Goal: Check status: Check status

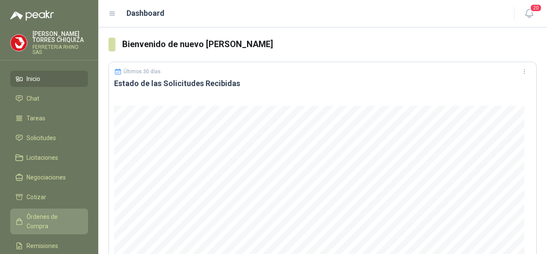
click at [60, 213] on span "Órdenes de Compra" at bounding box center [53, 221] width 53 height 19
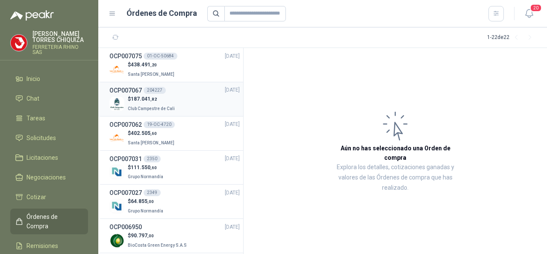
click at [137, 90] on h3 "OCP007067" at bounding box center [125, 90] width 33 height 9
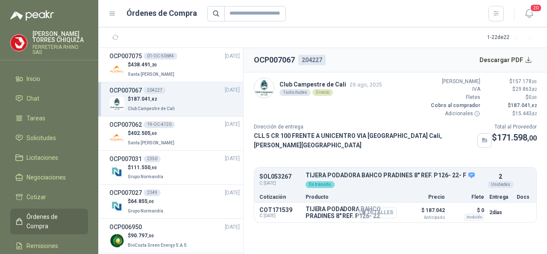
click at [376, 207] on button "Detalles" at bounding box center [377, 213] width 40 height 12
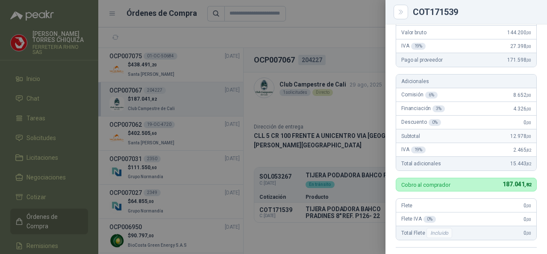
scroll to position [32, 0]
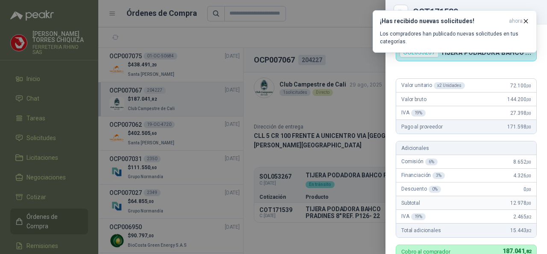
click at [30, 77] on div at bounding box center [273, 127] width 547 height 254
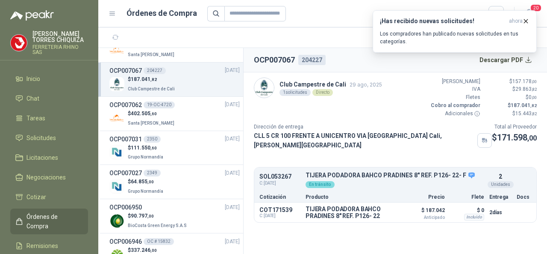
scroll to position [0, 0]
